Goal: Navigation & Orientation: Find specific page/section

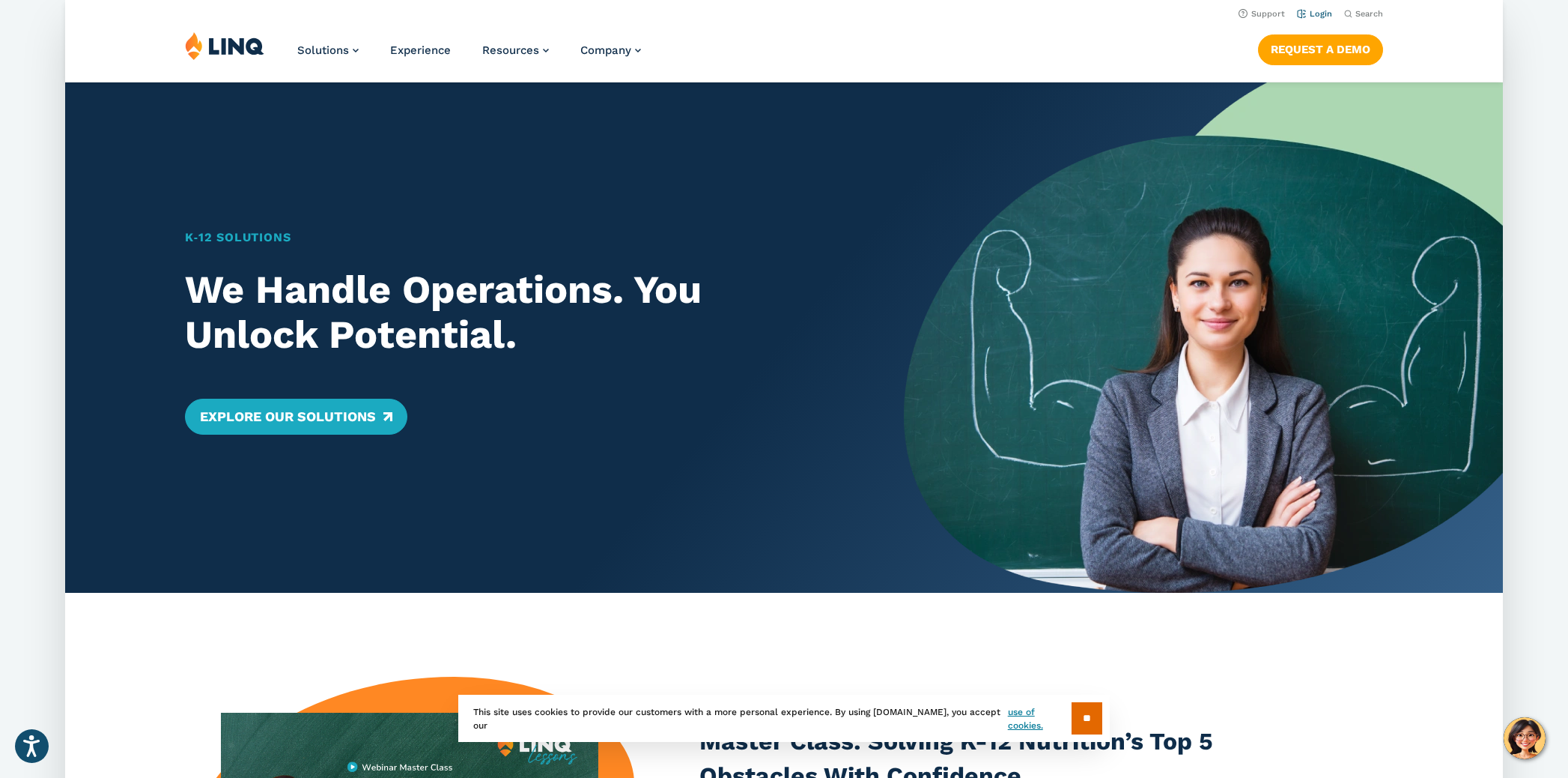
click at [1321, 15] on link "Login" at bounding box center [1314, 13] width 35 height 9
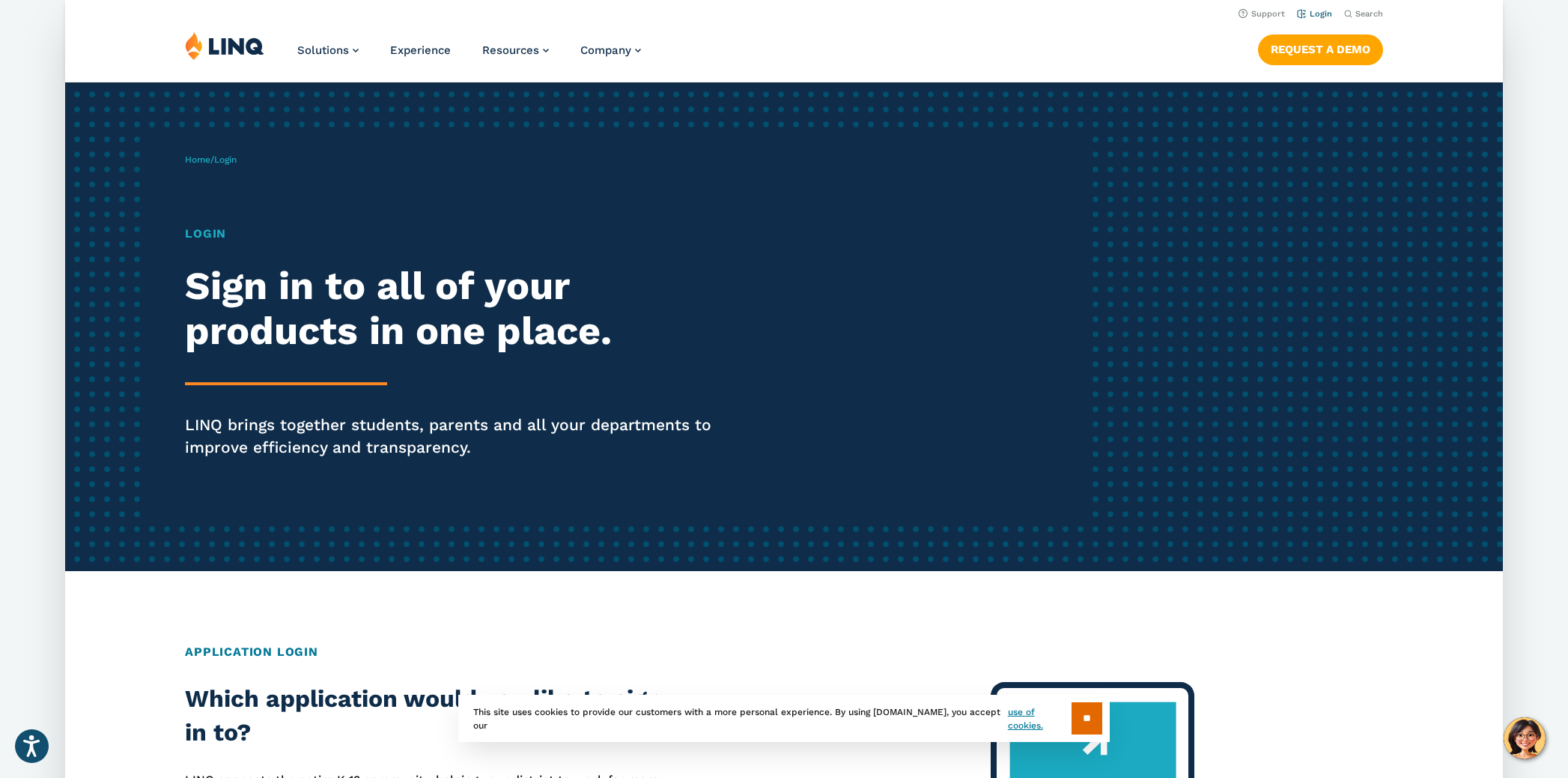
click at [1324, 16] on link "Login" at bounding box center [1314, 13] width 35 height 9
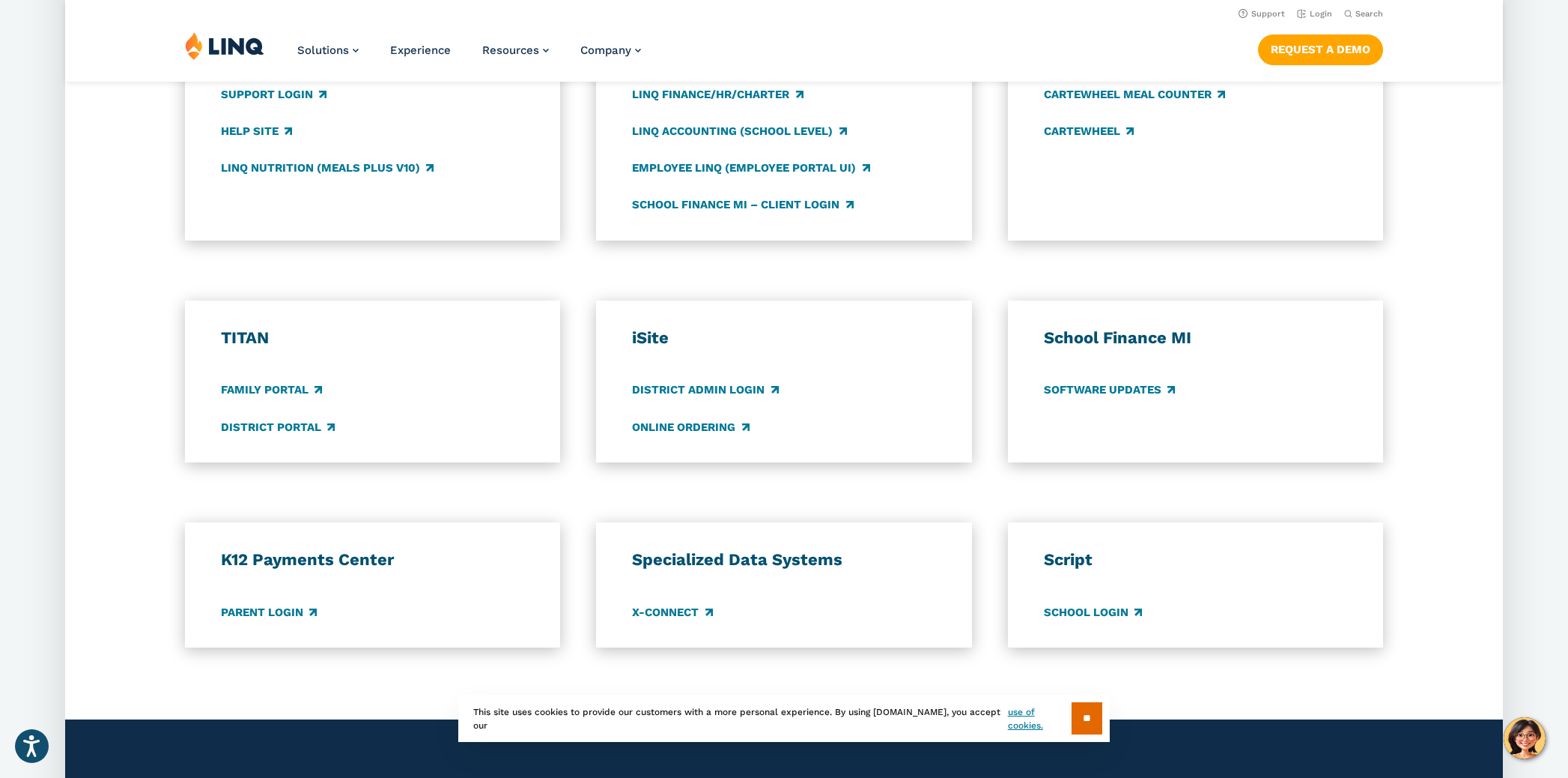
scroll to position [891, 0]
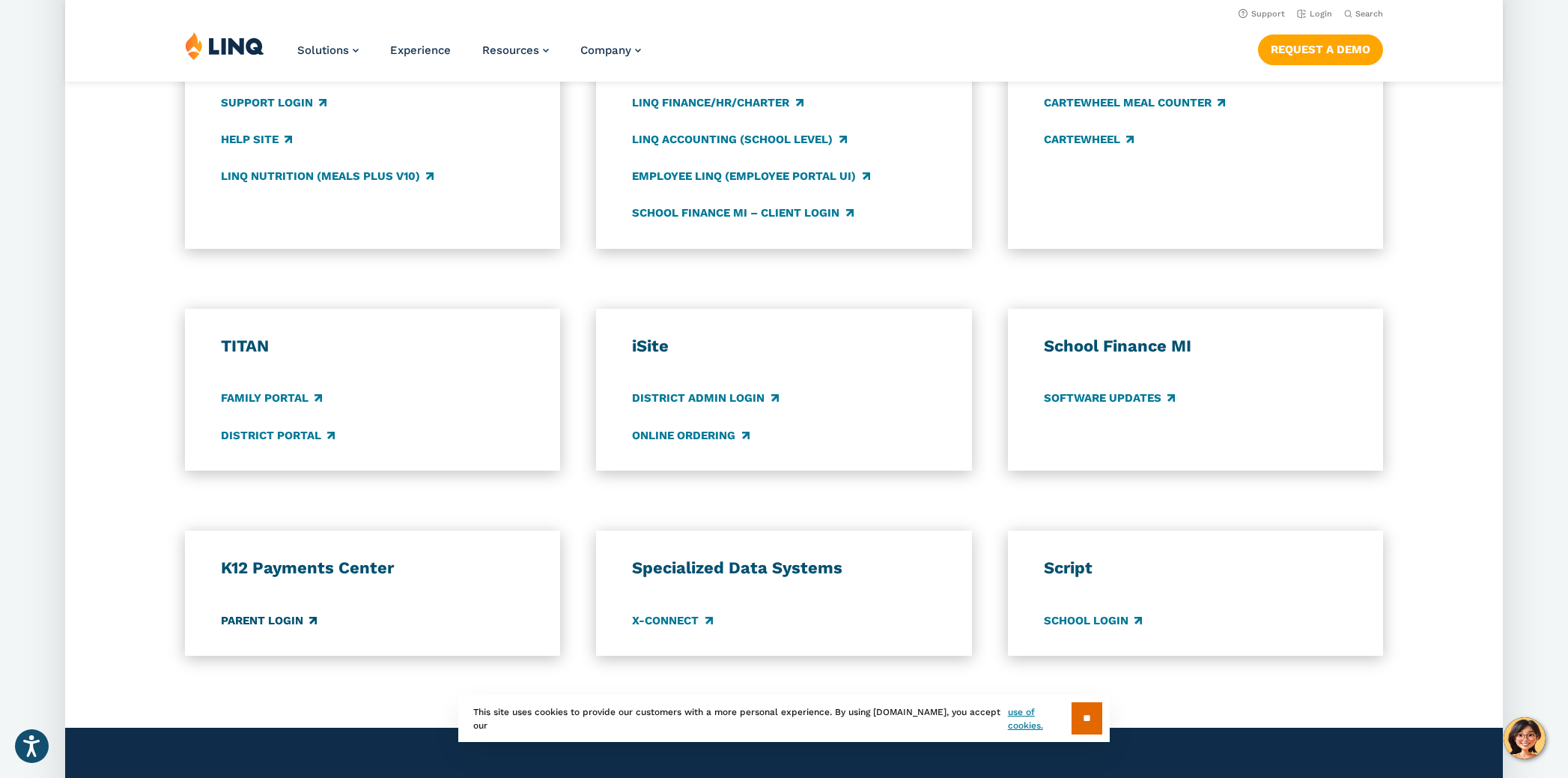
click at [252, 626] on link "Parent Login" at bounding box center [268, 620] width 96 height 16
